Goal: Task Accomplishment & Management: Use online tool/utility

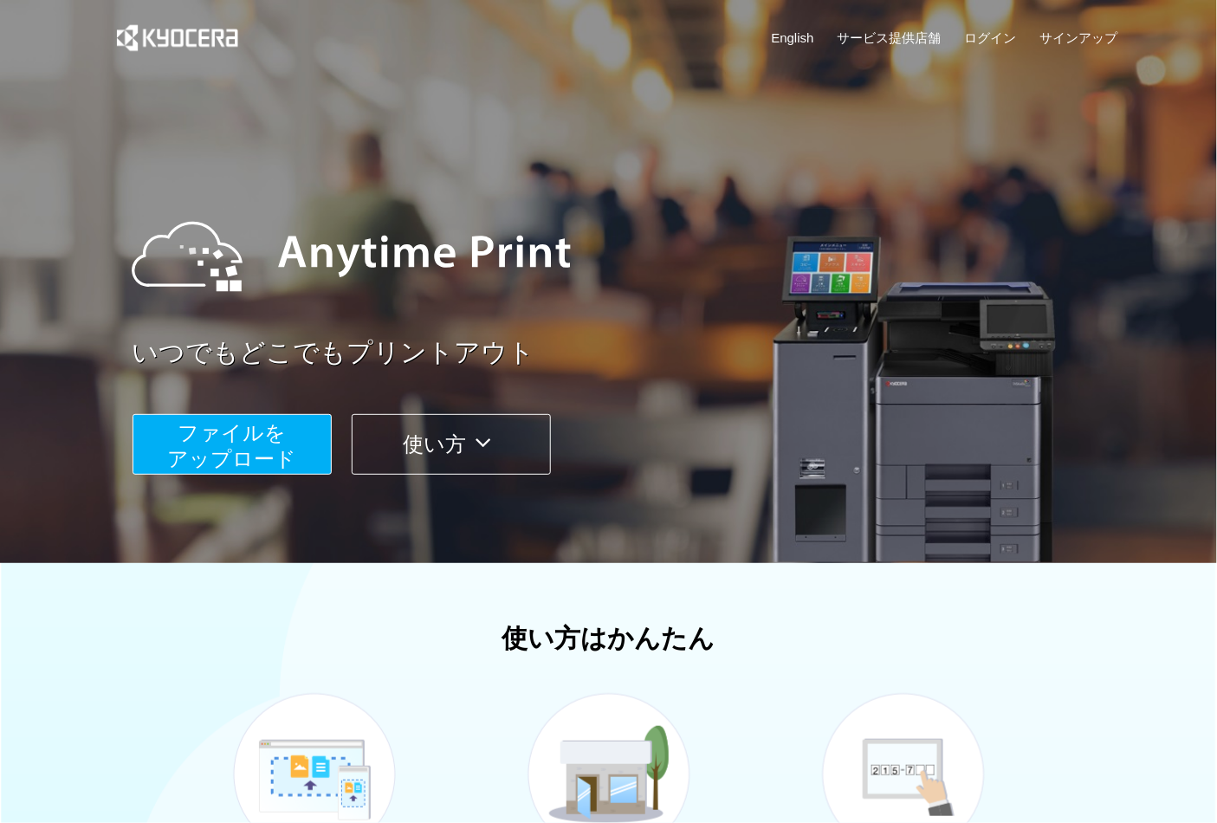
click at [282, 440] on span "ファイルを ​​アップロード" at bounding box center [231, 445] width 129 height 49
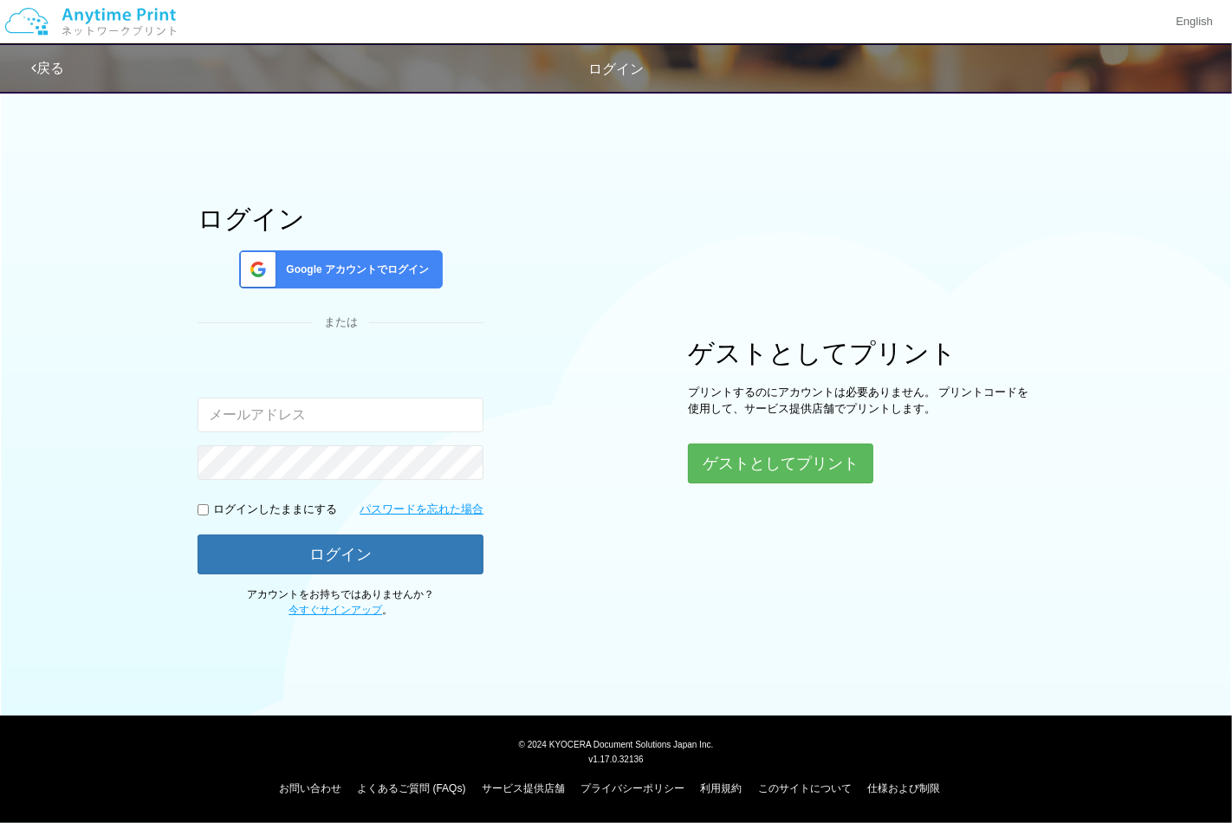
click at [322, 263] on span "Google アカウントでログイン" at bounding box center [354, 270] width 150 height 15
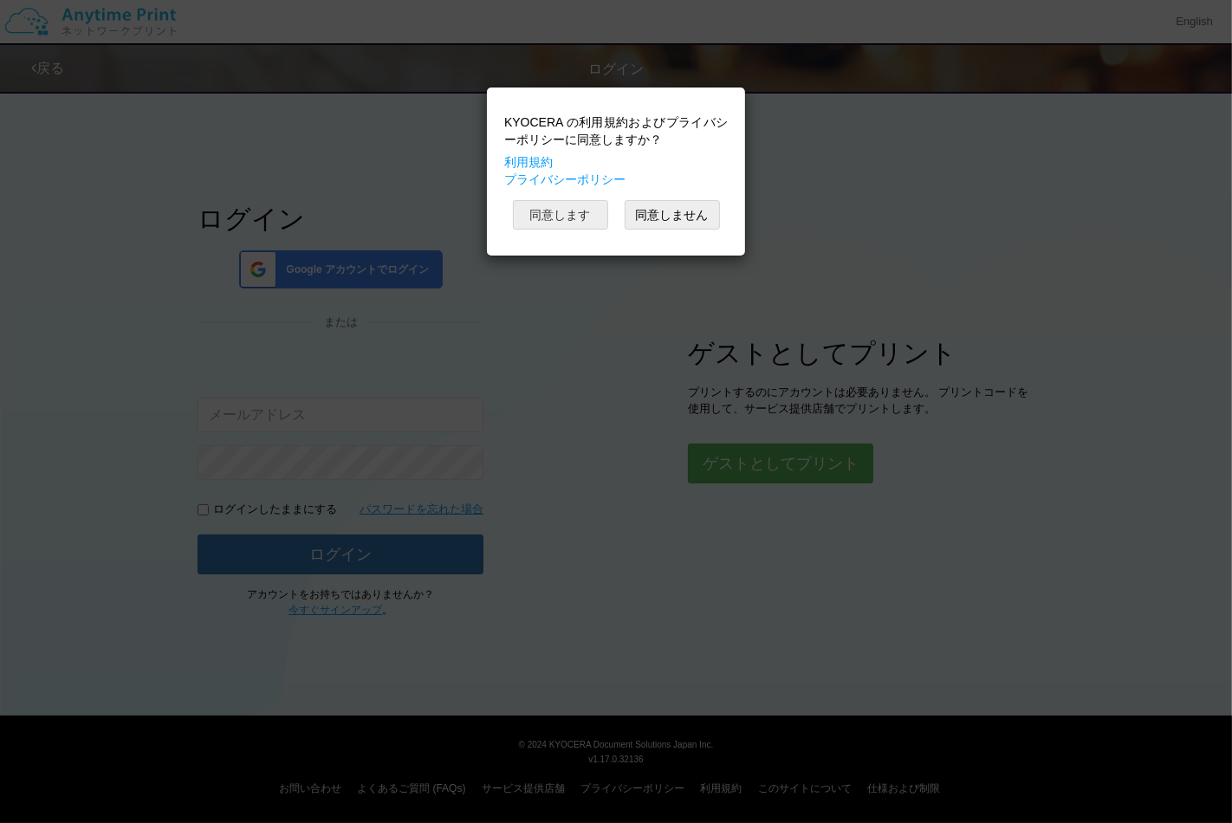
click at [538, 225] on button "同意します" at bounding box center [560, 214] width 95 height 29
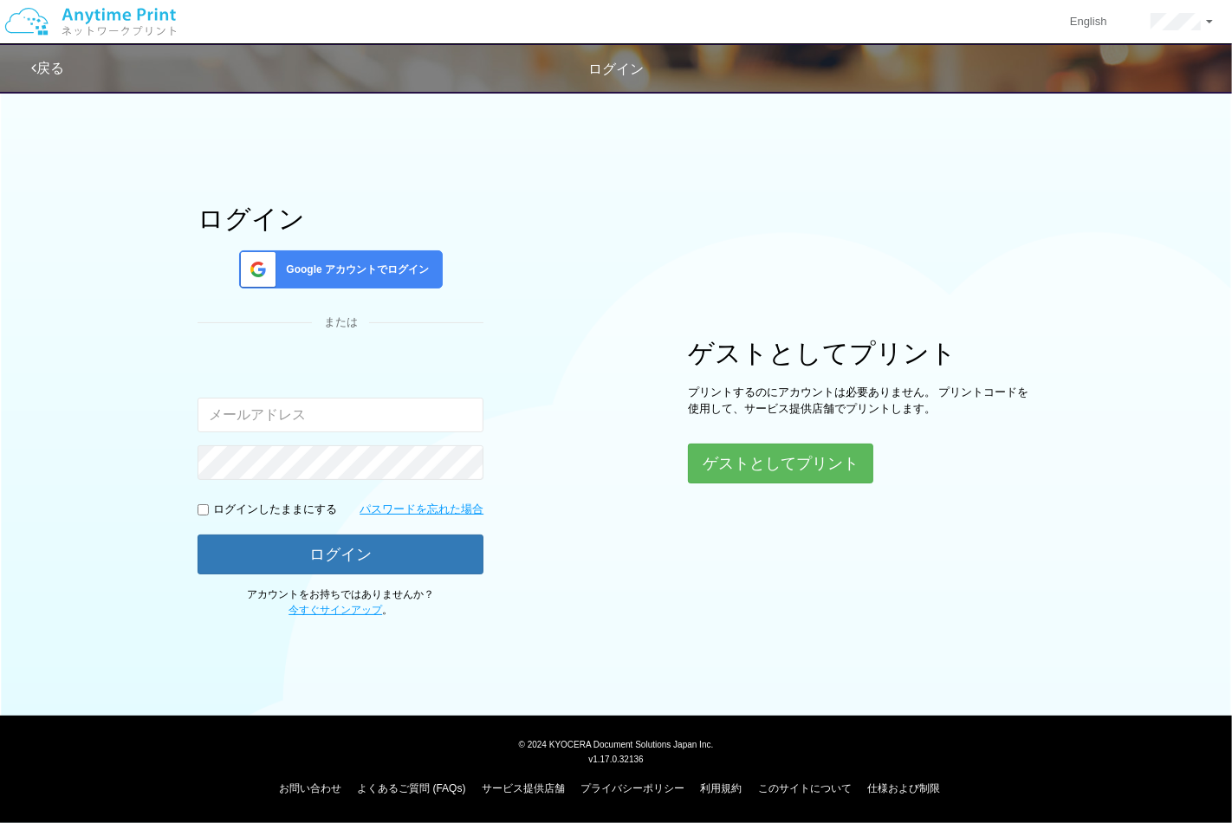
click at [395, 270] on span "Google アカウントでログイン" at bounding box center [354, 270] width 150 height 15
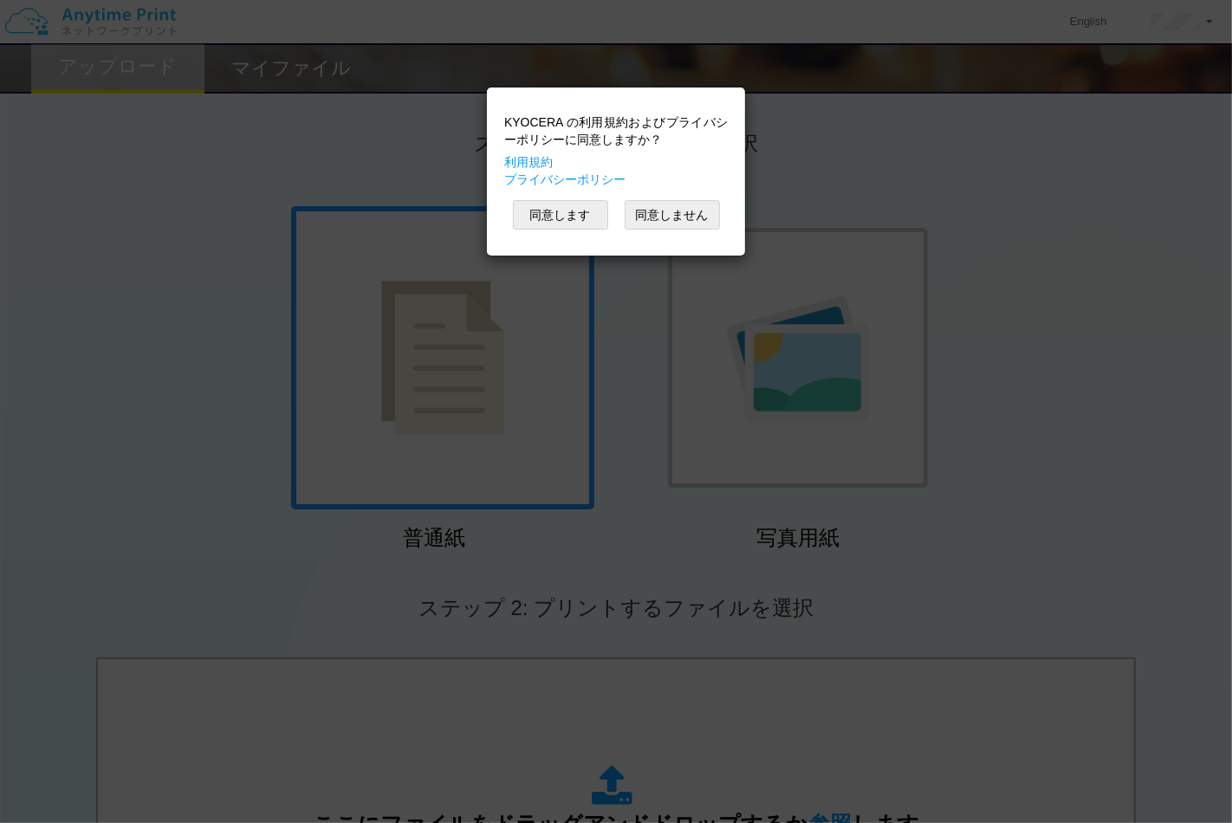
click at [1188, 516] on div "KYOCERA の利用規約およびプライバシーポリシーに同意しますか？ 利用規約 プライバシーポリシー 同意します 同意しません" at bounding box center [616, 411] width 1232 height 823
click at [1073, 504] on div "KYOCERA の利用規約およびプライバシーポリシーに同意しますか？ 利用規約 プライバシーポリシー 同意します 同意しません" at bounding box center [616, 411] width 1232 height 823
click at [672, 171] on div "KYOCERA の利用規約およびプライバシーポリシーに同意しますか？ 利用規約 プライバシーポリシー" at bounding box center [616, 151] width 224 height 75
click at [506, 247] on div "KYOCERA の利用規約およびプライバシーポリシーに同意しますか？ 利用規約 プライバシーポリシー 同意します 同意しません" at bounding box center [616, 171] width 241 height 151
click at [544, 230] on button "同意します" at bounding box center [560, 214] width 95 height 29
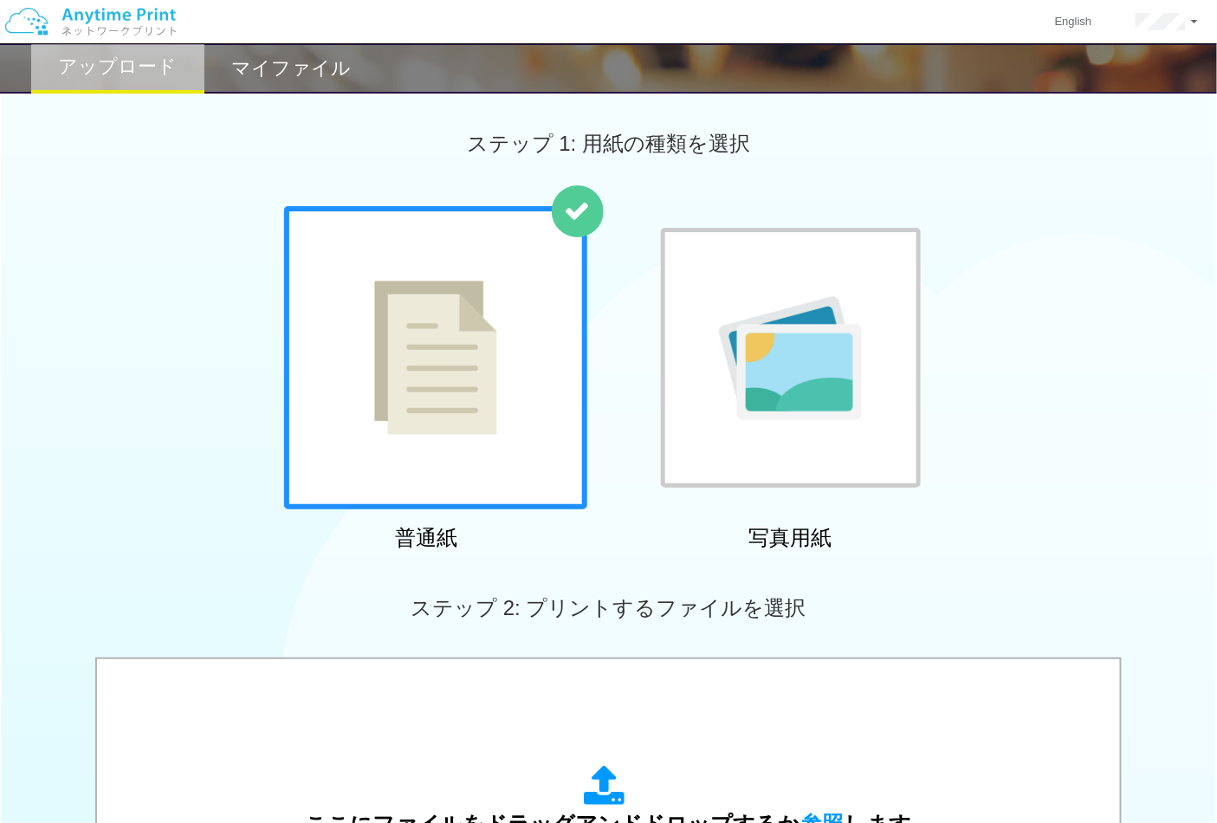
click at [1008, 228] on div "普通紙 写真用紙" at bounding box center [608, 382] width 1217 height 352
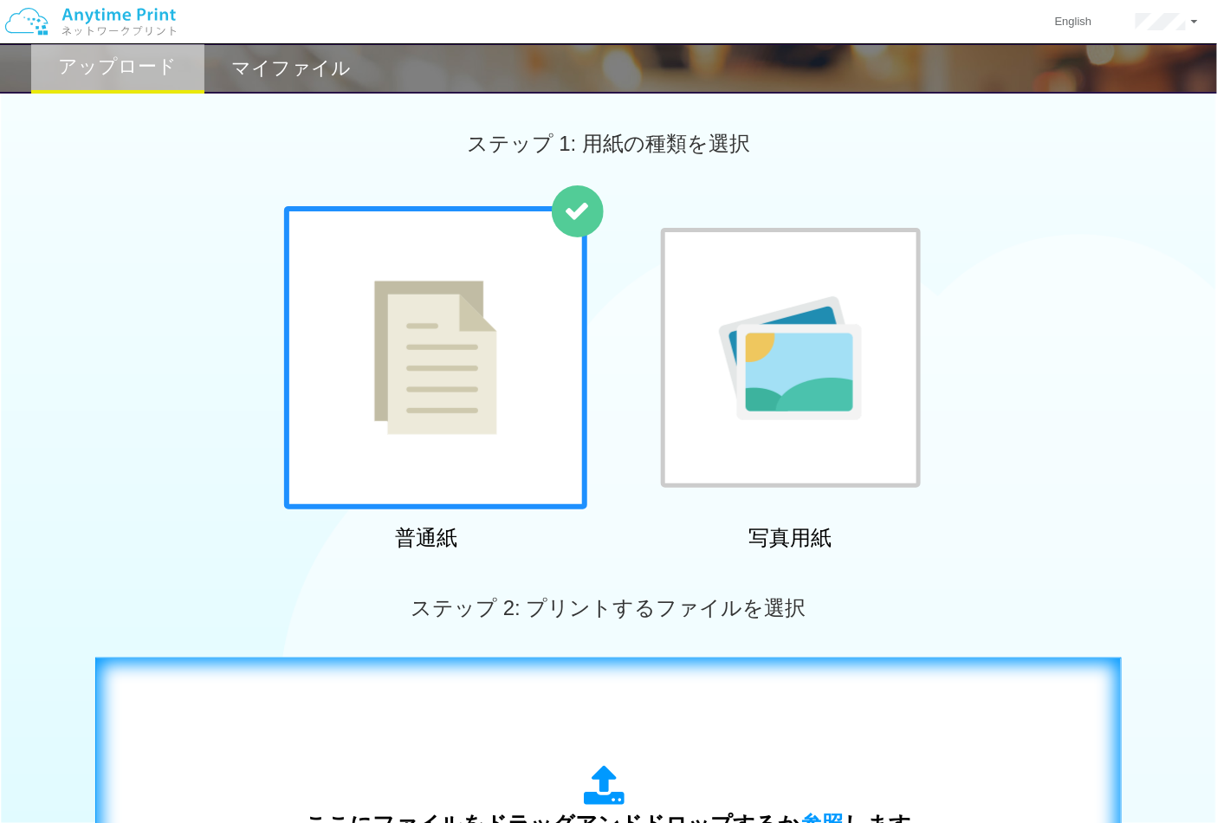
scroll to position [385, 0]
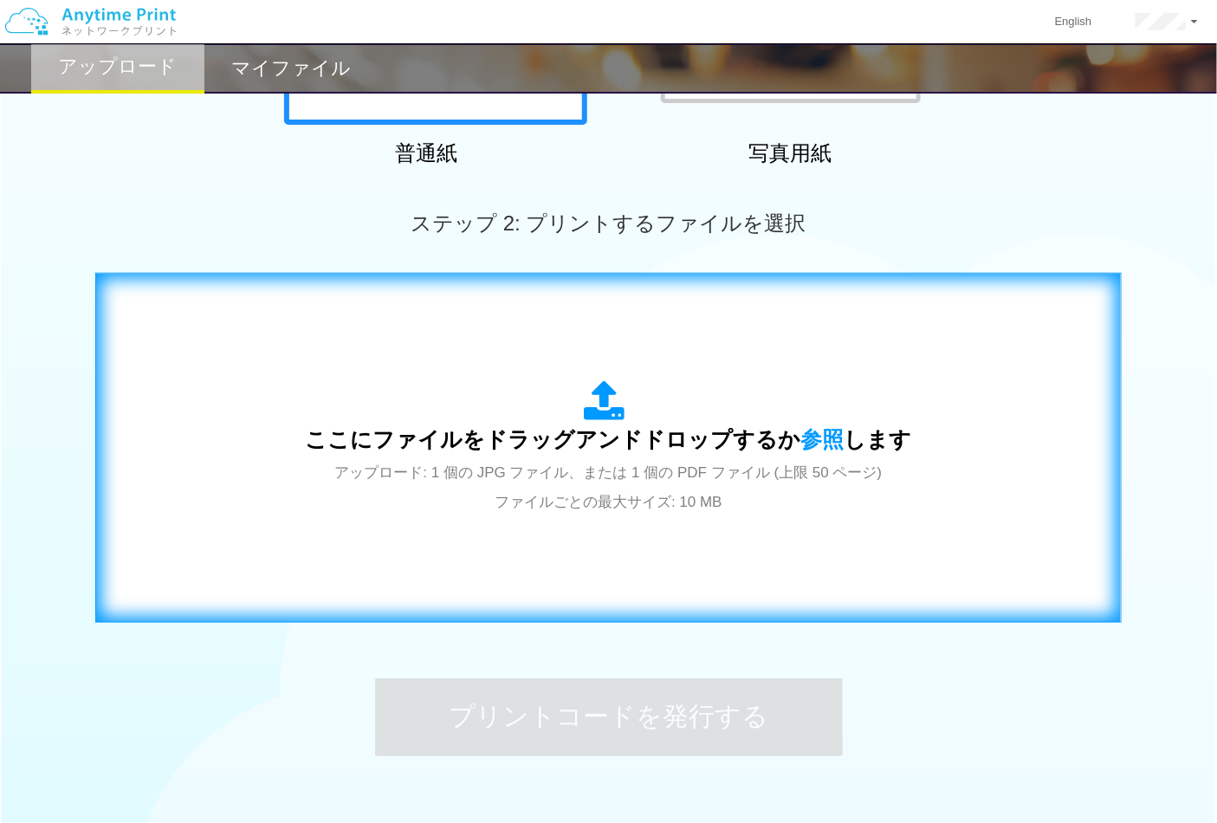
click at [660, 491] on span "アップロード: 1 個の JPG ファイル、または 1 個の PDF ファイル (上限 50 ページ) ファイルごとの最大サイズ: 10 MB" at bounding box center [609, 487] width 548 height 46
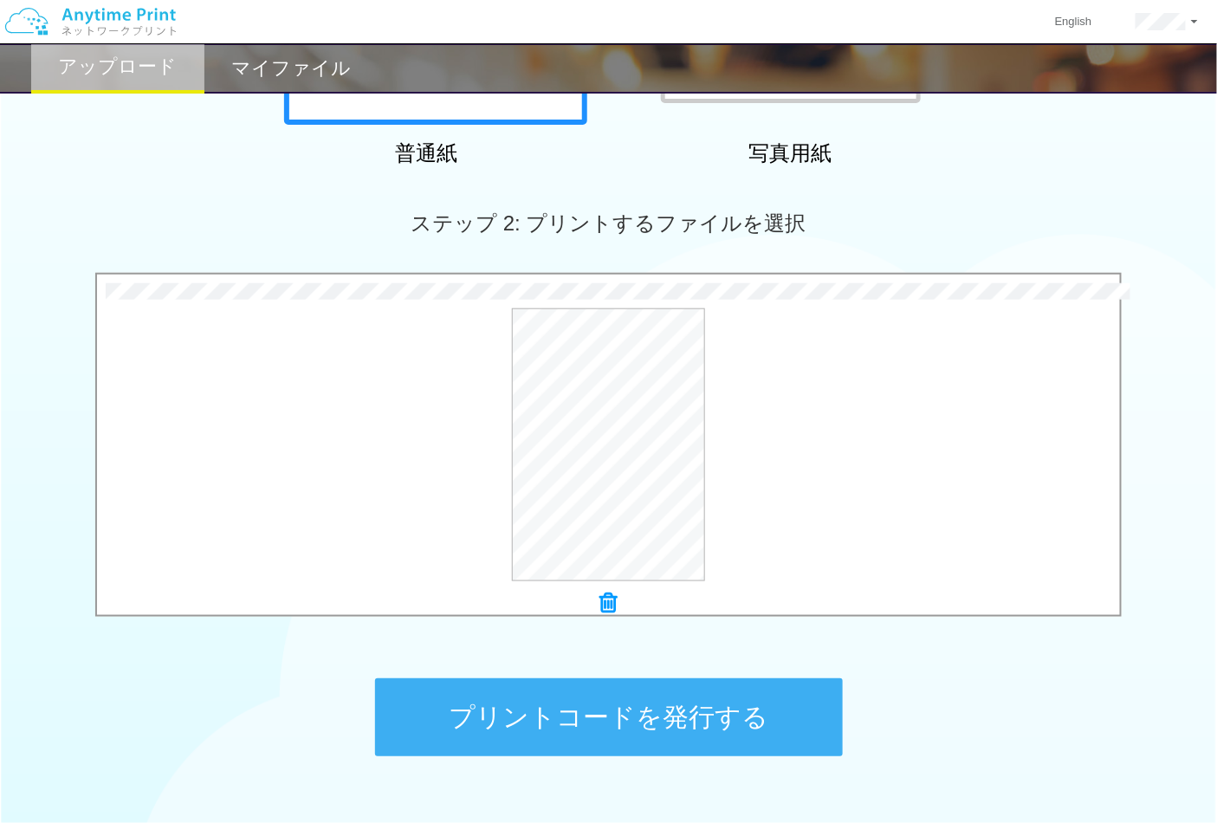
click at [637, 713] on button "プリントコードを発行する" at bounding box center [609, 717] width 468 height 78
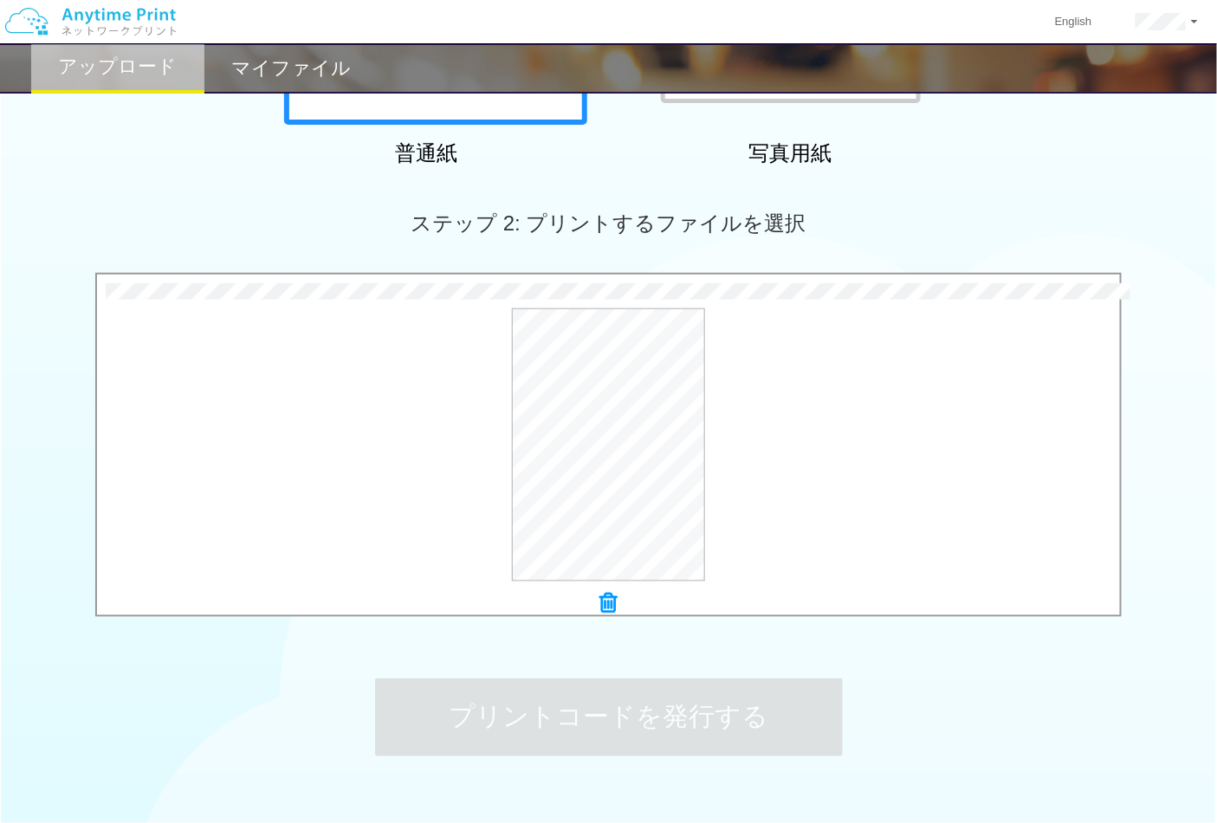
scroll to position [0, 0]
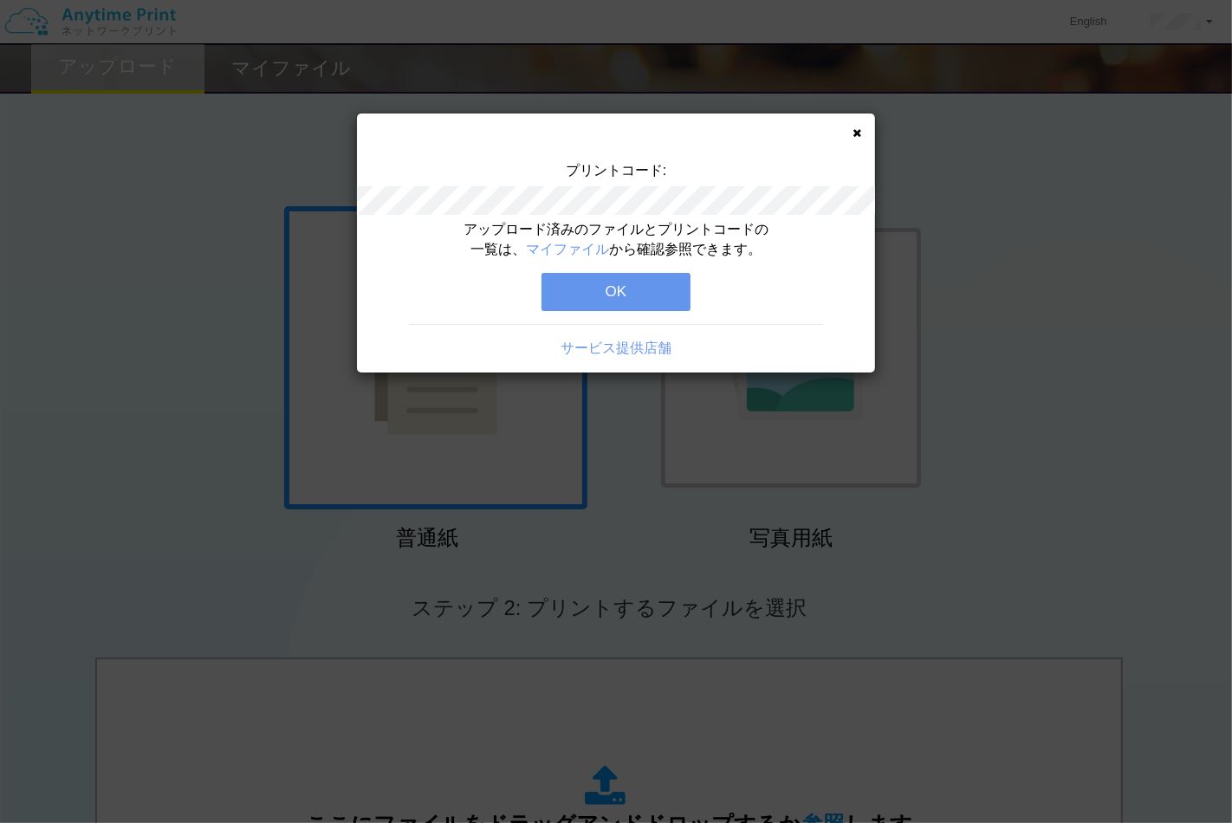
click at [670, 312] on div "アップロード済みのファイルとプリントコードの一覧は、 マイファイル から確認参照できます。 OK サービス提供店舗" at bounding box center [616, 296] width 518 height 153
click at [659, 284] on button "OK" at bounding box center [616, 292] width 149 height 38
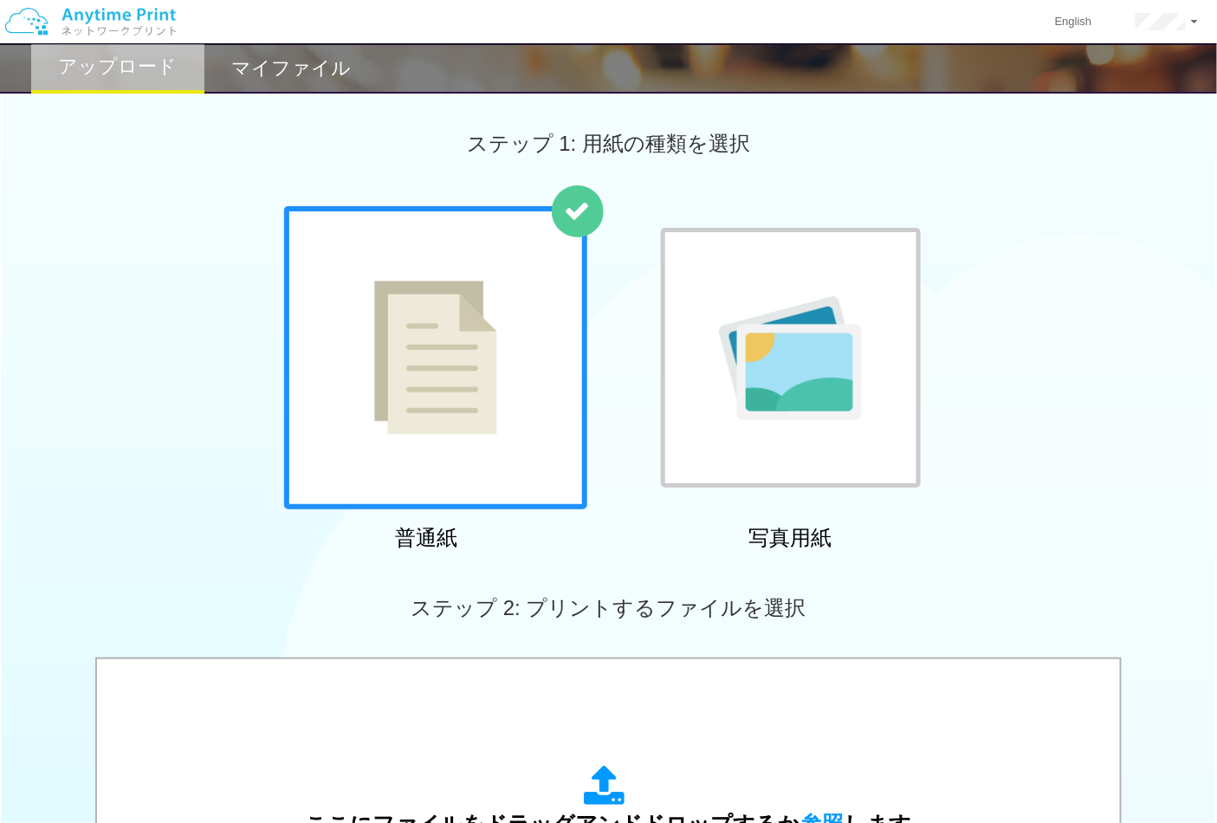
click at [462, 383] on img at bounding box center [435, 358] width 123 height 154
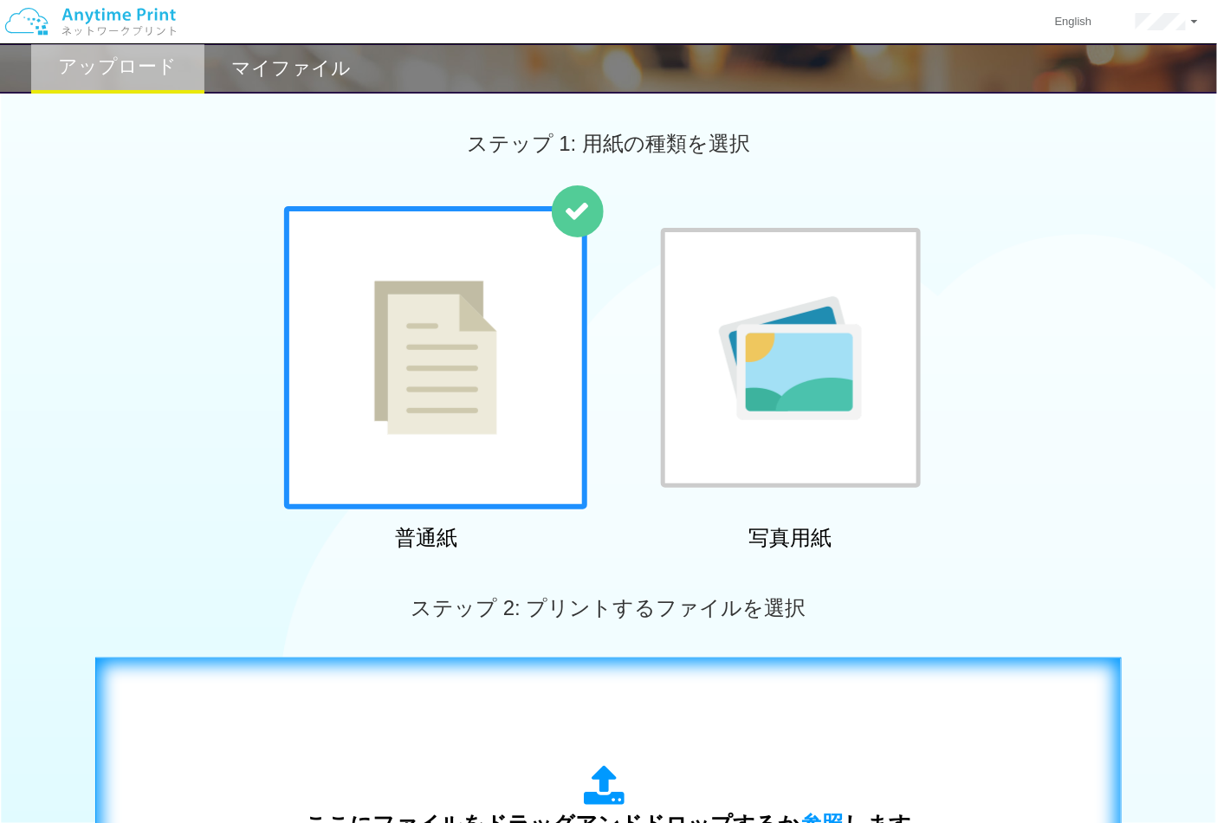
click at [581, 735] on div "ここにファイルをドラッグアンドドロップするか 参照 します アップロード: 1 個の JPG ファイル、または 1 個の PDF ファイル (上限 50 ペー…" at bounding box center [609, 833] width 990 height 314
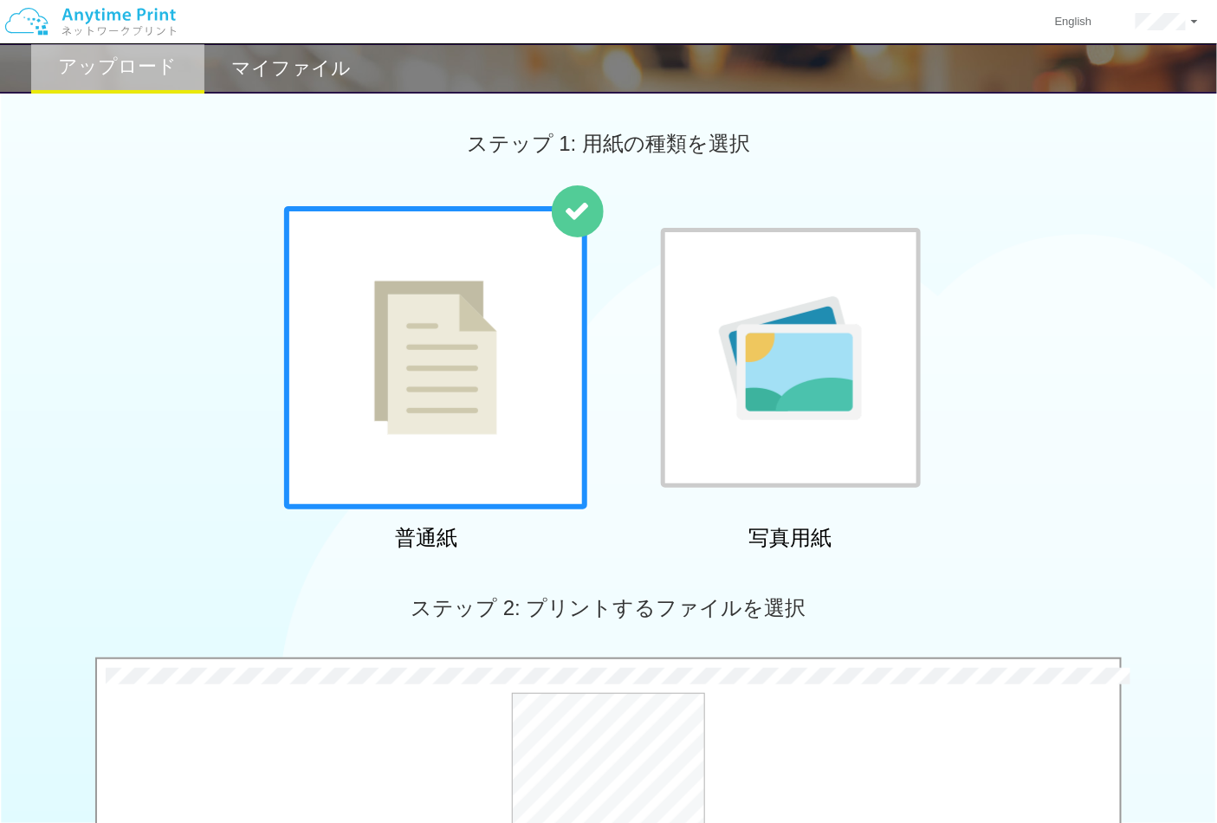
scroll to position [481, 0]
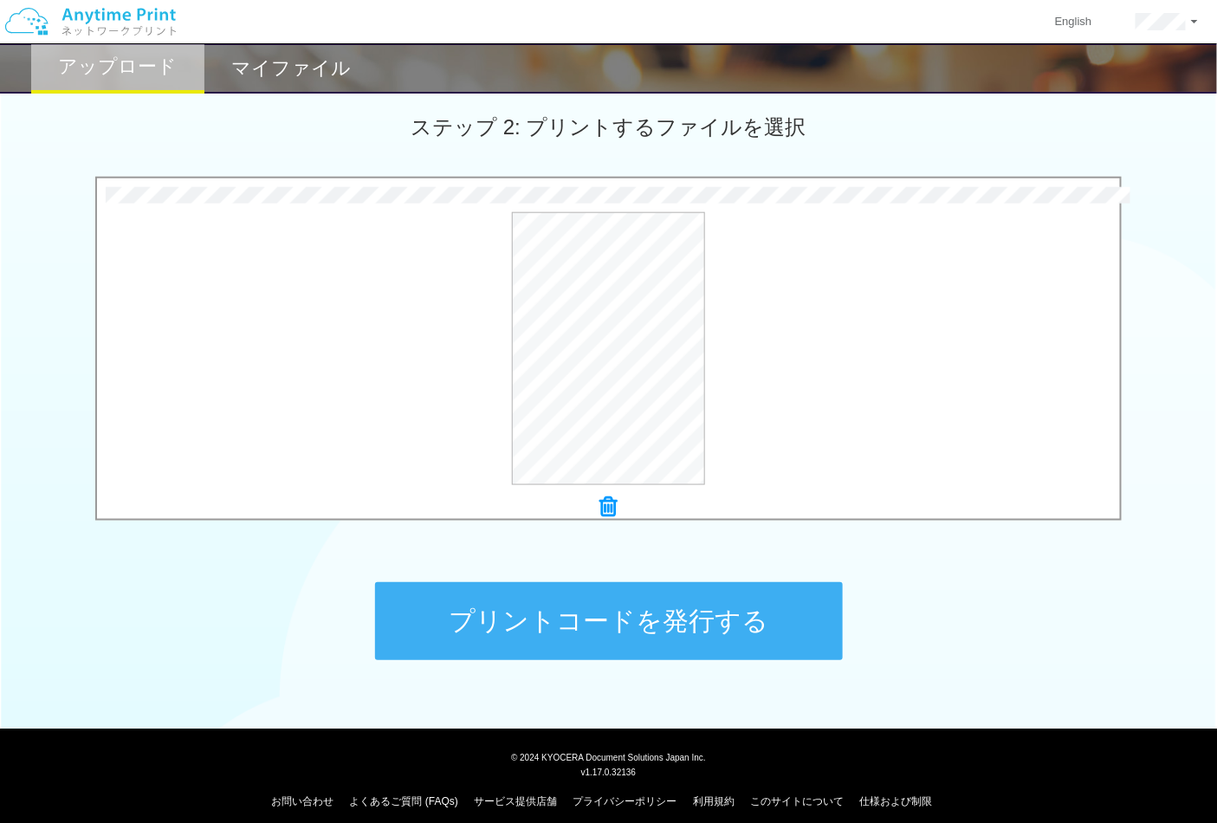
click at [683, 641] on button "プリントコードを発行する" at bounding box center [609, 621] width 468 height 78
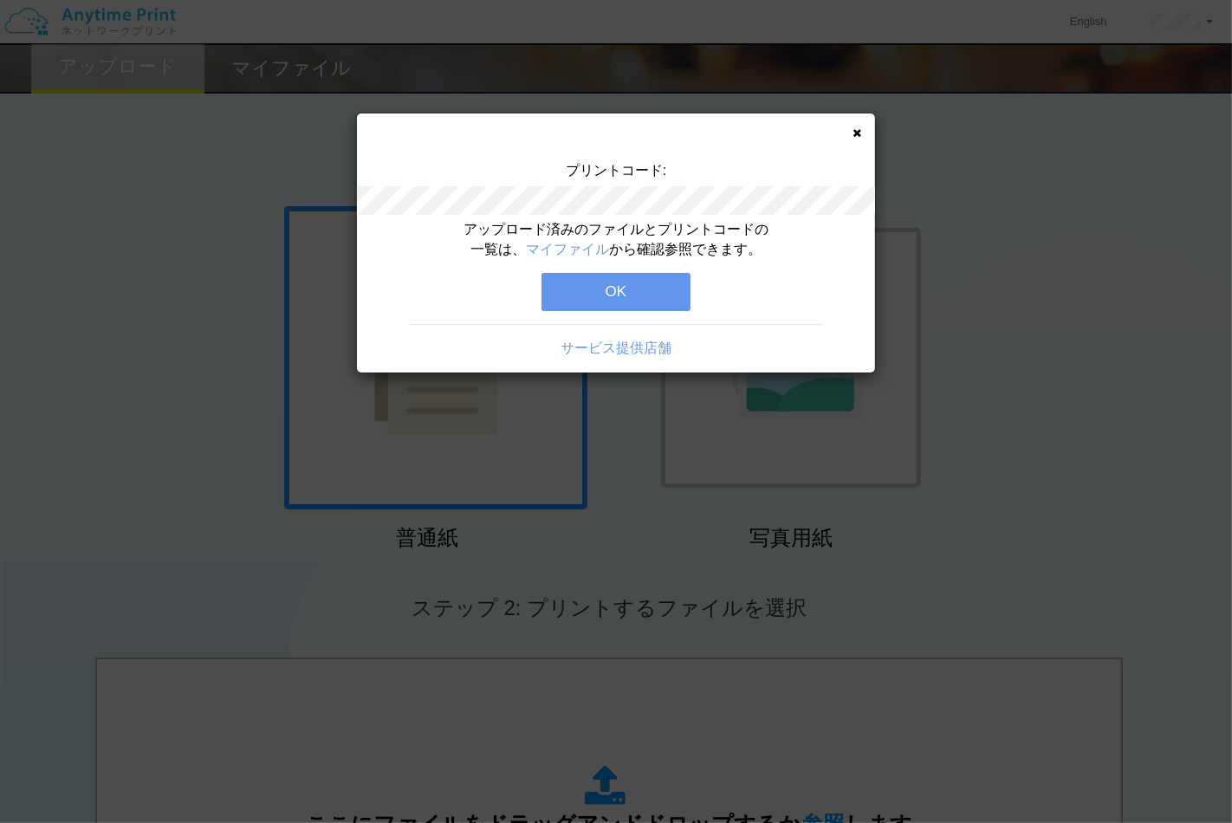
click at [672, 296] on button "OK" at bounding box center [616, 292] width 149 height 38
